Goal: Information Seeking & Learning: Check status

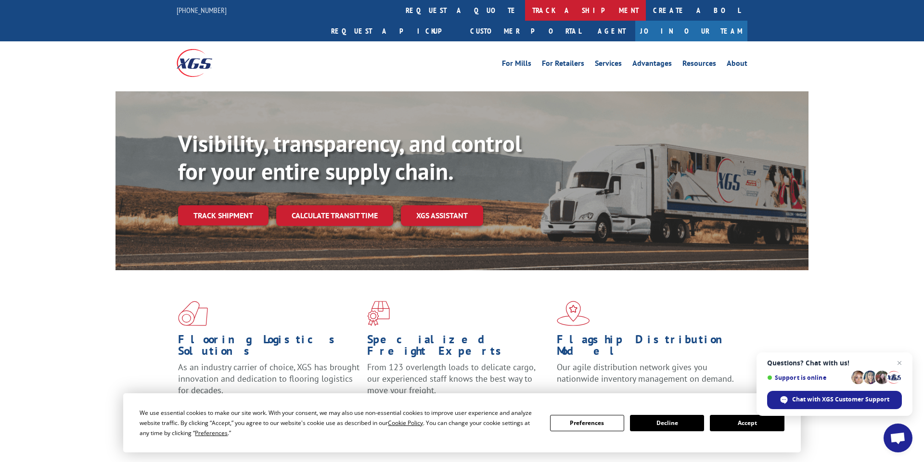
click at [525, 11] on link "track a shipment" at bounding box center [585, 10] width 121 height 21
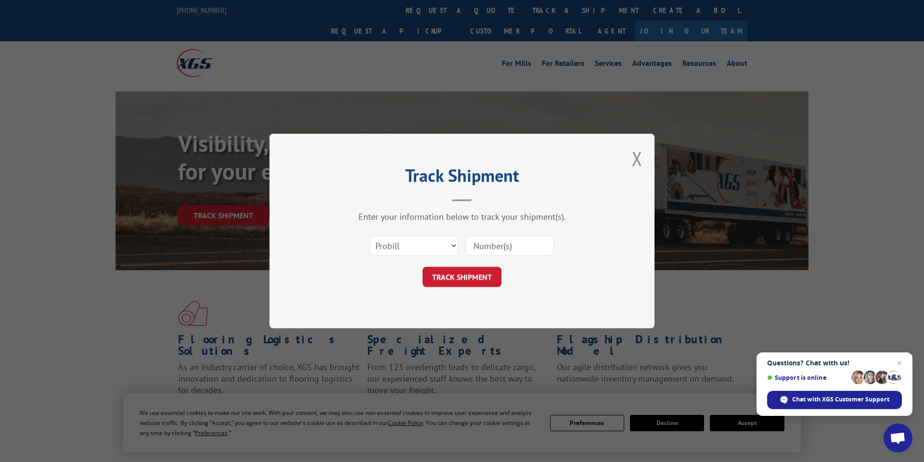
click at [403, 257] on div "Select category... Probill BOL PO" at bounding box center [462, 246] width 289 height 32
click at [408, 251] on select "Select category... Probill BOL PO" at bounding box center [414, 246] width 89 height 20
select select "bol"
click at [370, 236] on select "Select category... Probill BOL PO" at bounding box center [414, 246] width 89 height 20
click at [485, 244] on input at bounding box center [509, 246] width 89 height 20
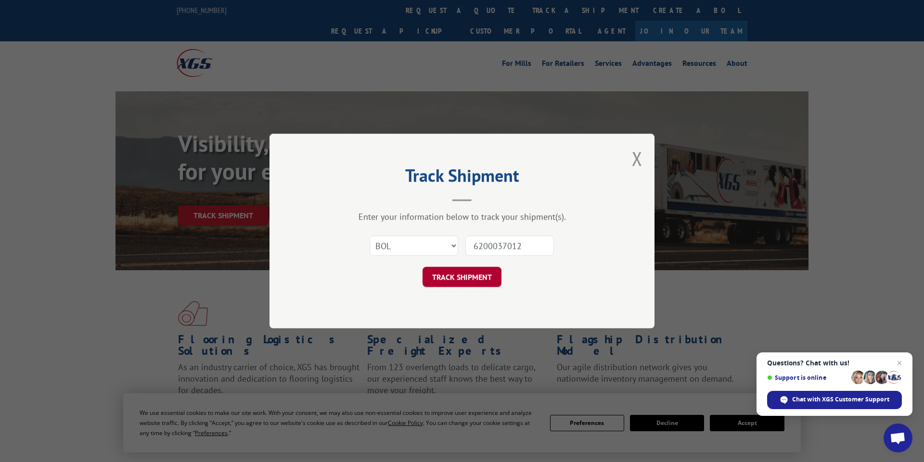
type input "6200037012"
click at [471, 278] on button "TRACK SHIPMENT" at bounding box center [461, 277] width 79 height 20
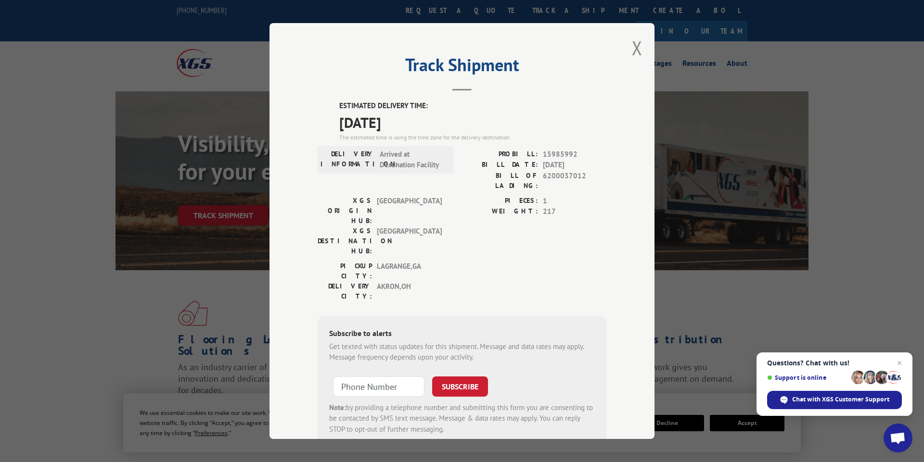
click at [458, 146] on div "ESTIMATED DELIVERY TIME: [DATE] The estimated time is using the time zone for t…" at bounding box center [462, 274] width 289 height 346
click at [901, 365] on span "Close chat" at bounding box center [899, 363] width 12 height 12
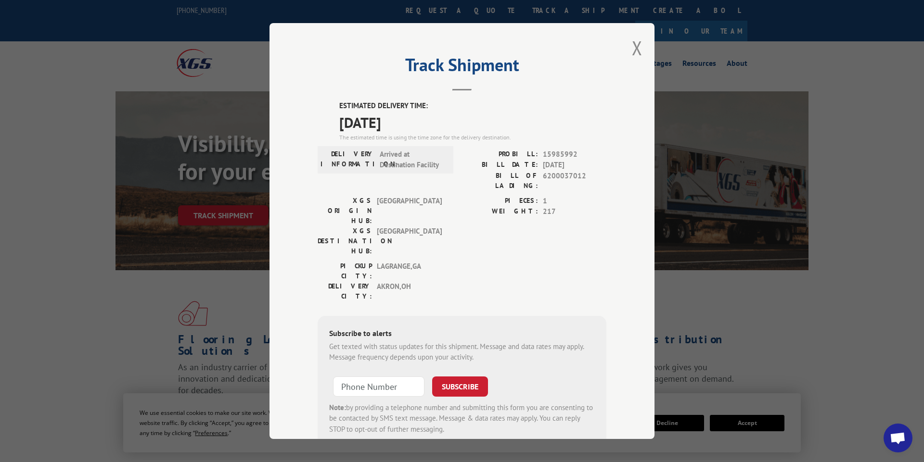
click at [572, 178] on span "6200037012" at bounding box center [575, 181] width 64 height 20
click at [457, 106] on label "ESTIMATED DELIVERY TIME:" at bounding box center [472, 106] width 267 height 11
click at [635, 51] on button "Close modal" at bounding box center [637, 47] width 11 height 25
